Goal: Transaction & Acquisition: Purchase product/service

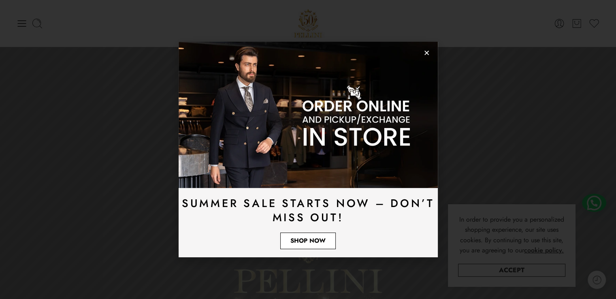
click at [321, 242] on span "Shop Now" at bounding box center [308, 241] width 35 height 6
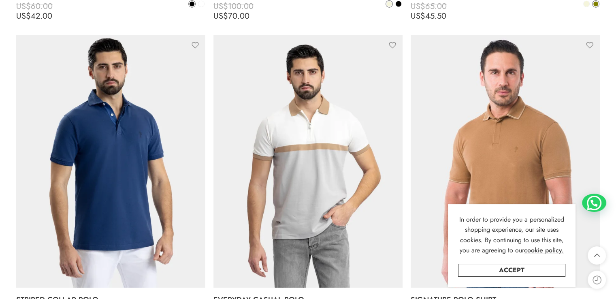
scroll to position [2229, 0]
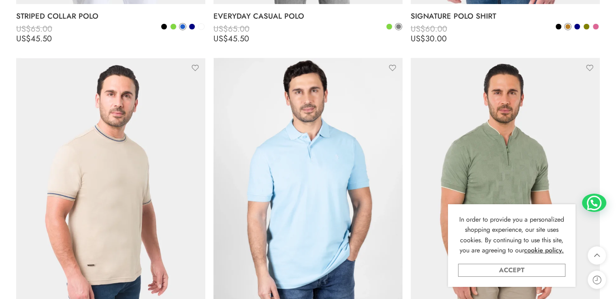
click at [543, 273] on link "Accept" at bounding box center [511, 270] width 107 height 13
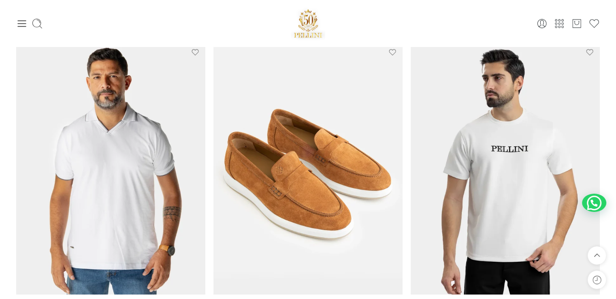
scroll to position [0, 0]
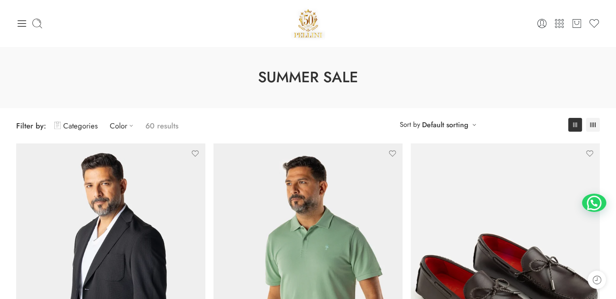
click at [28, 23] on div at bounding box center [113, 23] width 195 height 11
click at [22, 24] on icon at bounding box center [21, 23] width 11 height 11
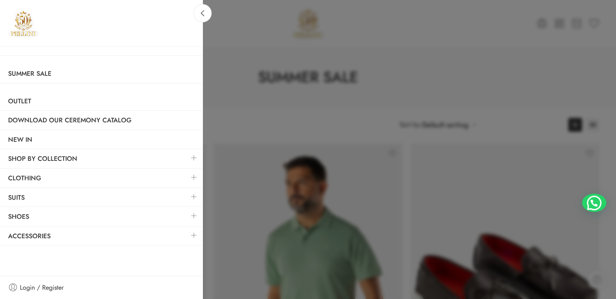
click at [198, 217] on link at bounding box center [194, 215] width 17 height 17
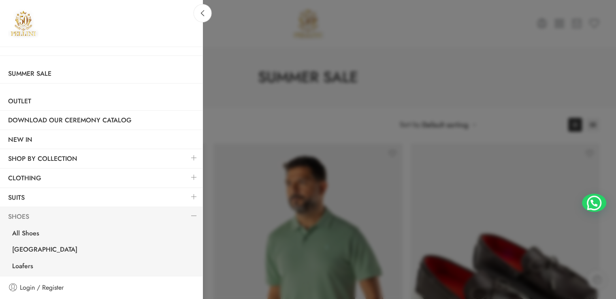
click at [19, 215] on link "Shoes" at bounding box center [101, 216] width 203 height 19
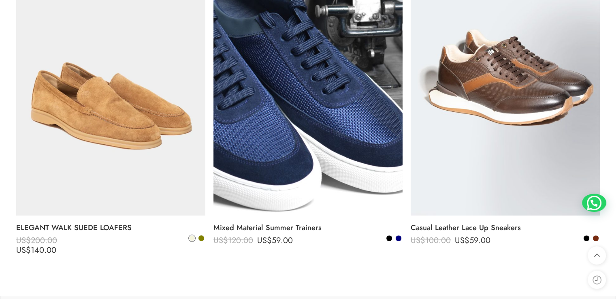
scroll to position [3644, 0]
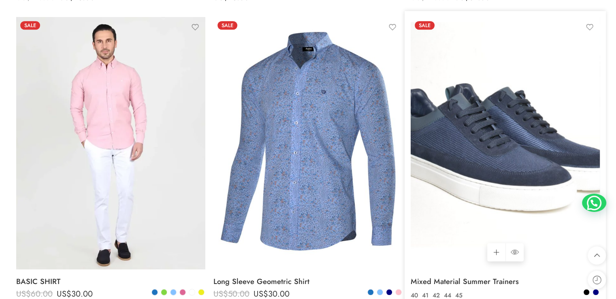
scroll to position [770, 0]
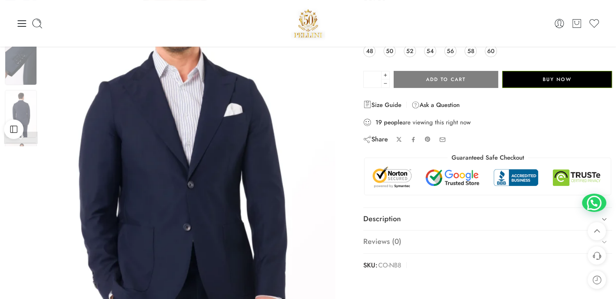
scroll to position [81, 0]
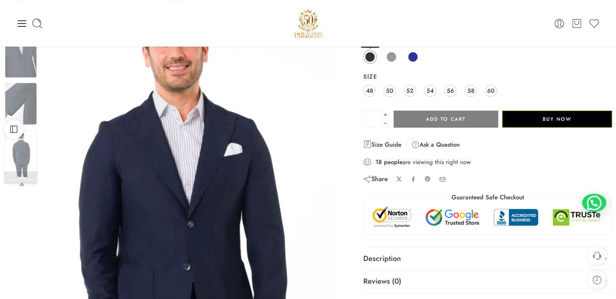
click at [372, 57] on span at bounding box center [370, 57] width 10 height 10
click at [406, 90] on link "52" at bounding box center [410, 91] width 12 height 12
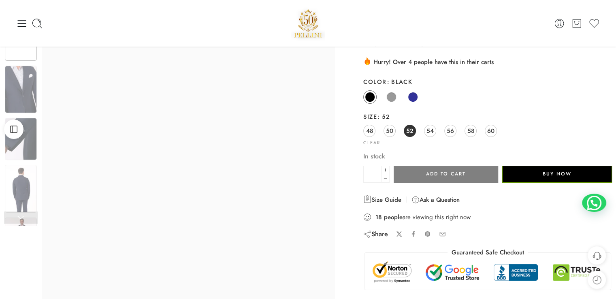
scroll to position [0, 0]
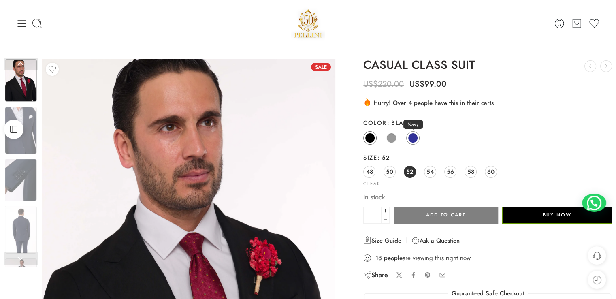
click at [409, 135] on span at bounding box center [413, 138] width 10 height 10
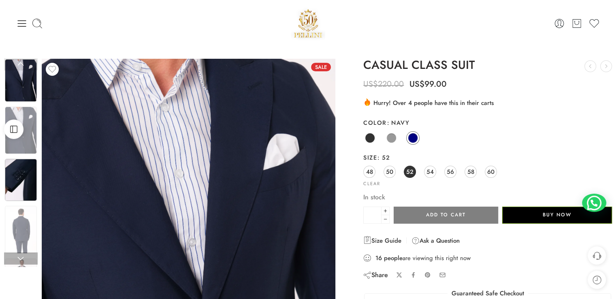
click at [31, 177] on img at bounding box center [21, 180] width 32 height 42
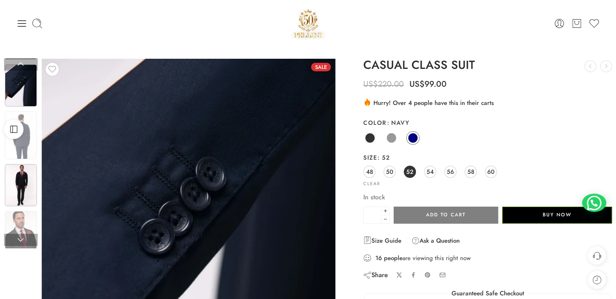
click at [22, 191] on img at bounding box center [21, 185] width 32 height 42
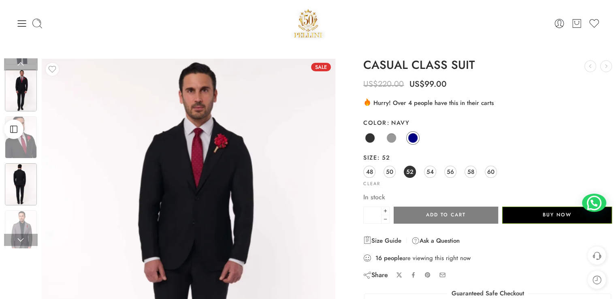
click at [16, 191] on img at bounding box center [21, 184] width 32 height 42
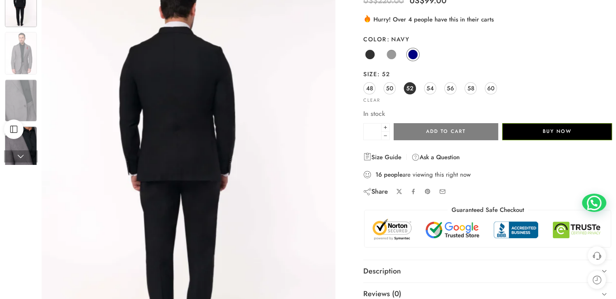
scroll to position [122, 0]
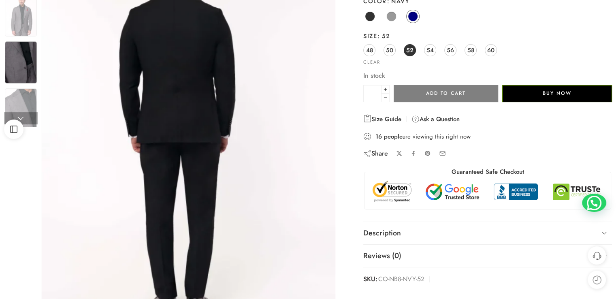
click at [9, 70] on img at bounding box center [21, 62] width 32 height 42
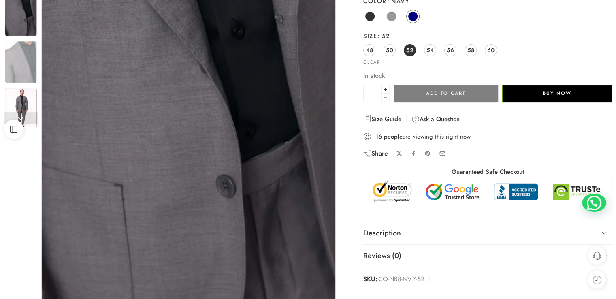
click at [14, 99] on img at bounding box center [21, 109] width 32 height 42
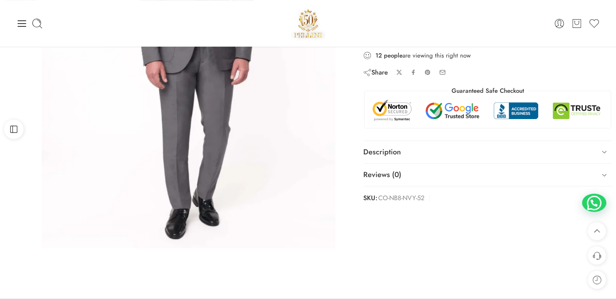
scroll to position [0, 0]
